Goal: Transaction & Acquisition: Purchase product/service

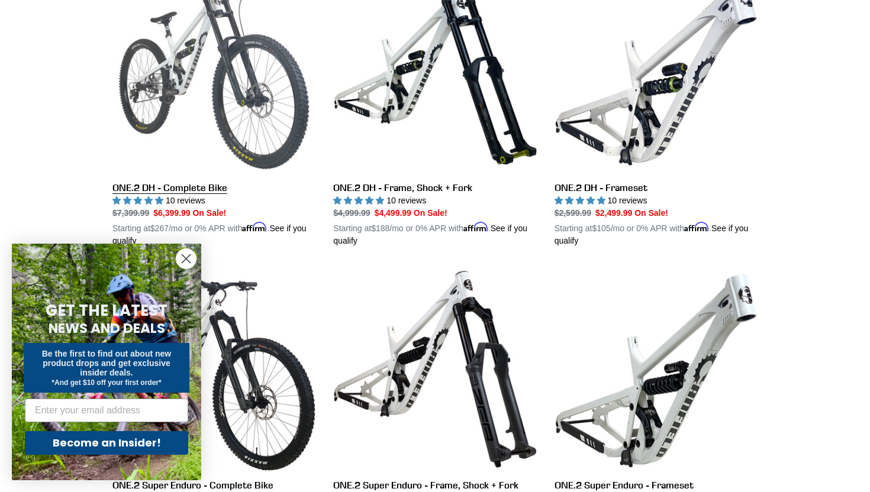
scroll to position [405, 0]
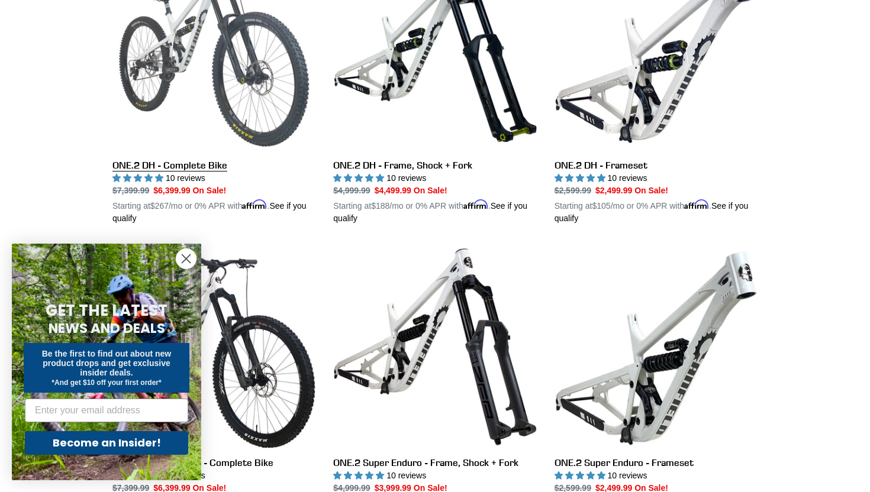
click at [212, 170] on link "ONE.2 DH - Complete Bike" at bounding box center [213, 86] width 203 height 277
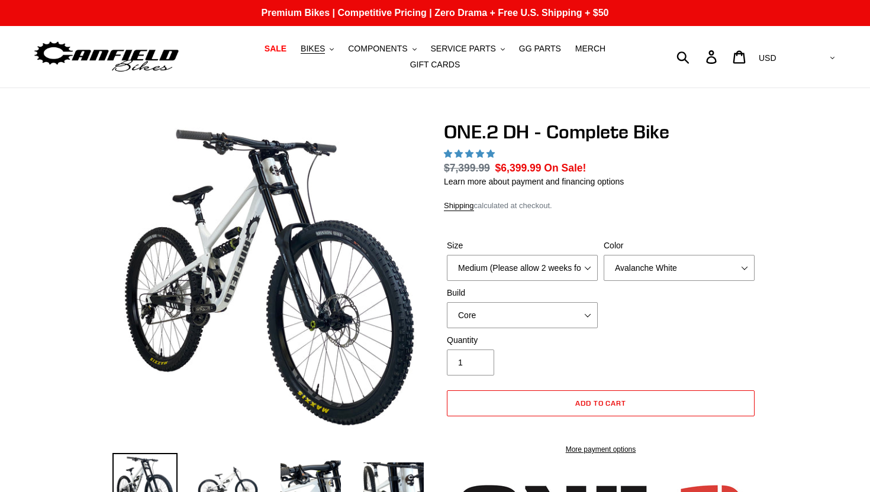
select select "highest-rating"
click at [633, 267] on select "Avalanche White Bentonite Grey" at bounding box center [679, 268] width 151 height 26
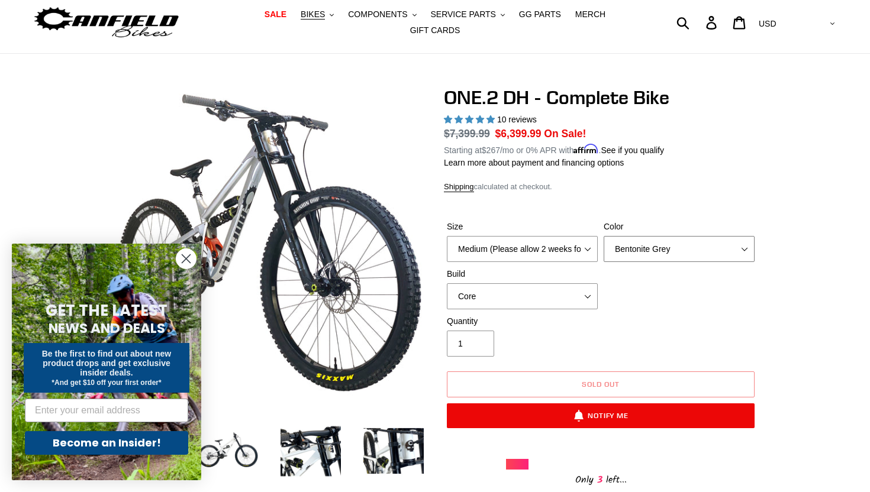
scroll to position [36, 0]
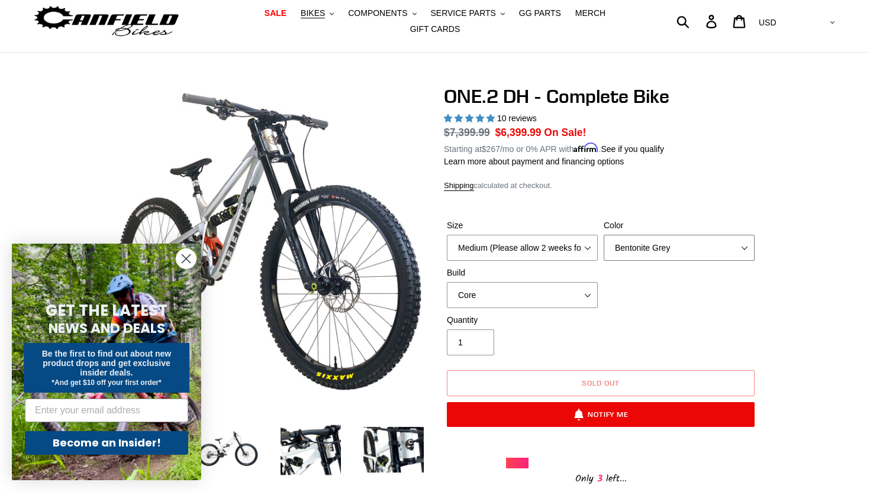
click at [676, 243] on select "Avalanche White Bentonite Grey" at bounding box center [679, 248] width 151 height 26
select select "Avalanche White"
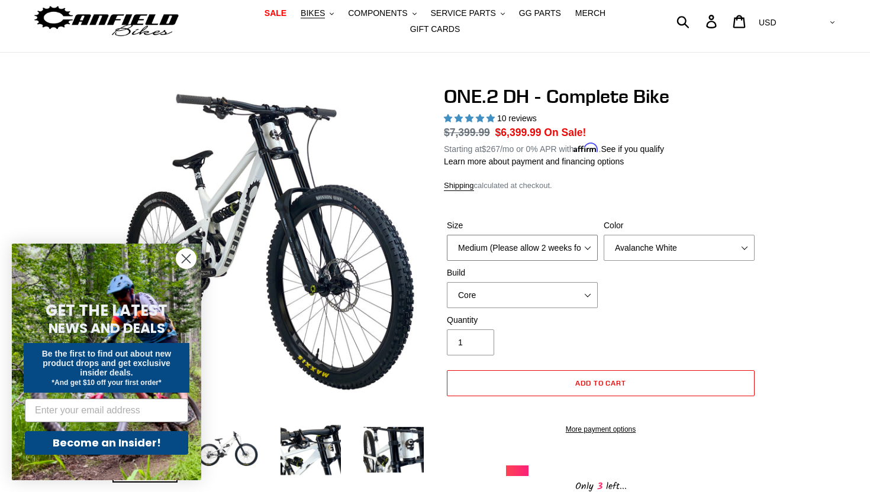
click at [549, 250] on select "Medium (Please allow 2 weeks for delivery) Large (Sold Out)" at bounding box center [522, 248] width 151 height 26
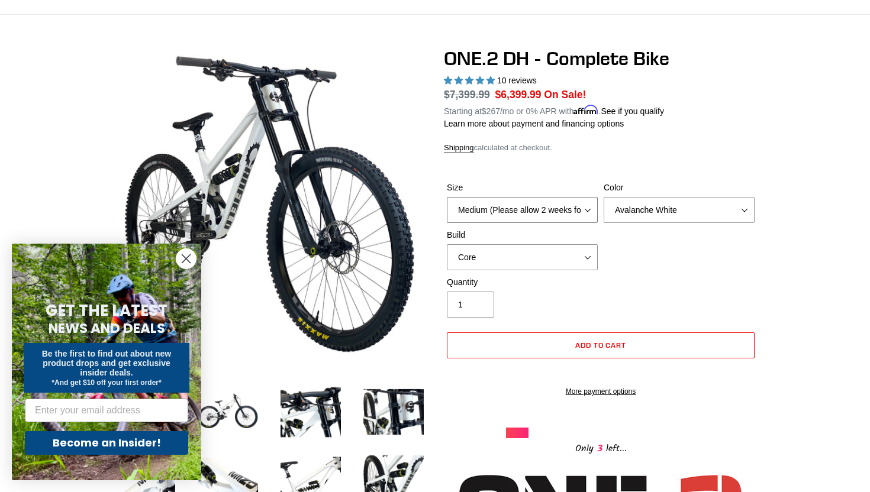
scroll to position [70, 0]
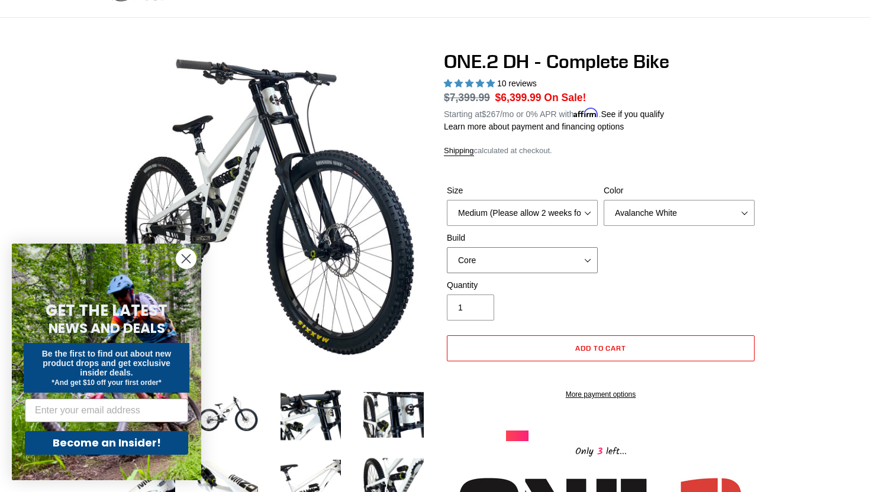
click at [574, 253] on select "Core Pro" at bounding box center [522, 260] width 151 height 26
click at [564, 263] on select "Core Pro" at bounding box center [522, 260] width 151 height 26
select select "Core"
